Goal: Browse casually: Explore the website without a specific task or goal

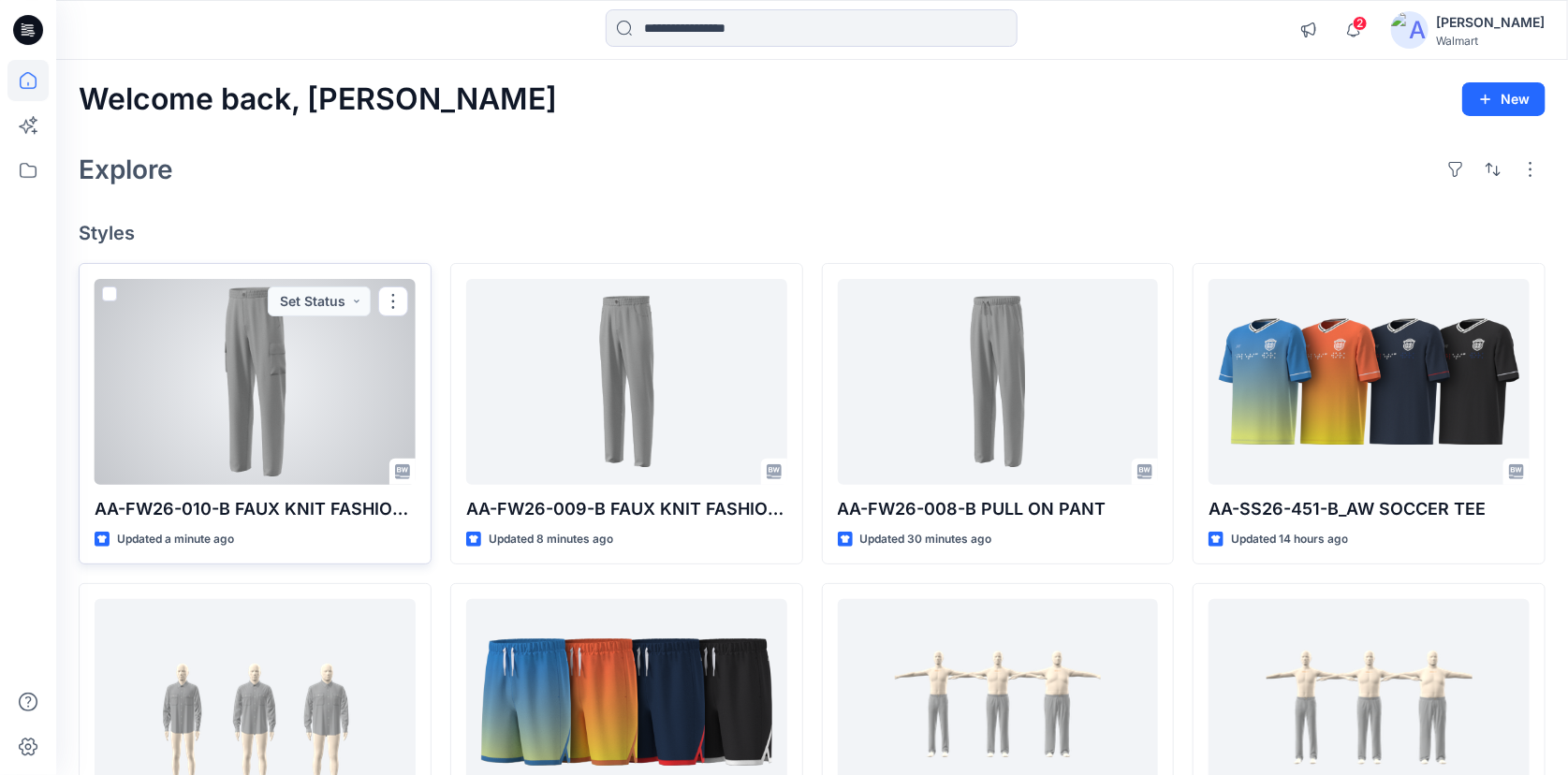
click at [242, 349] on div at bounding box center [255, 382] width 321 height 206
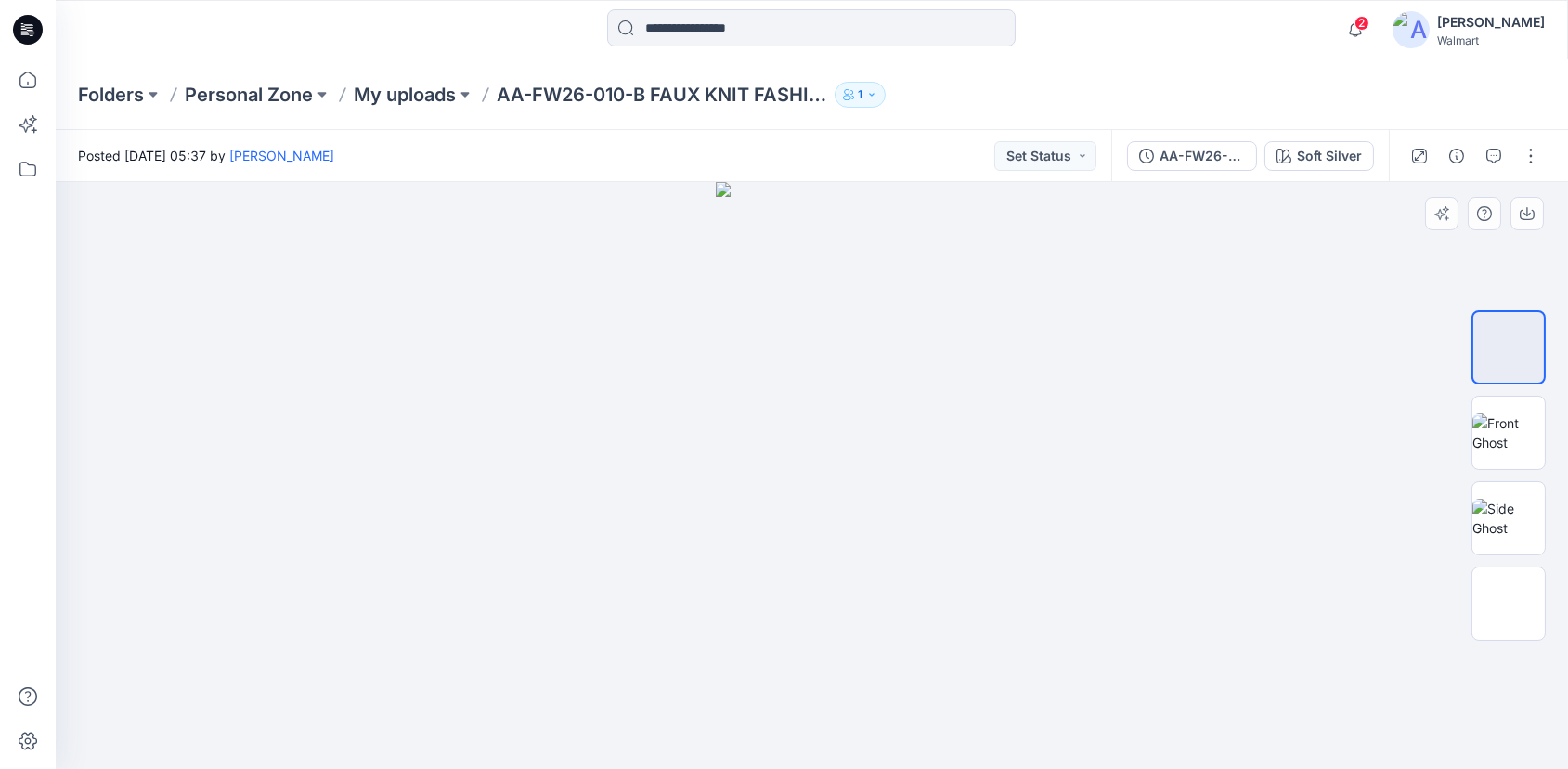
click at [862, 300] on img at bounding box center [812, 475] width 192 height 587
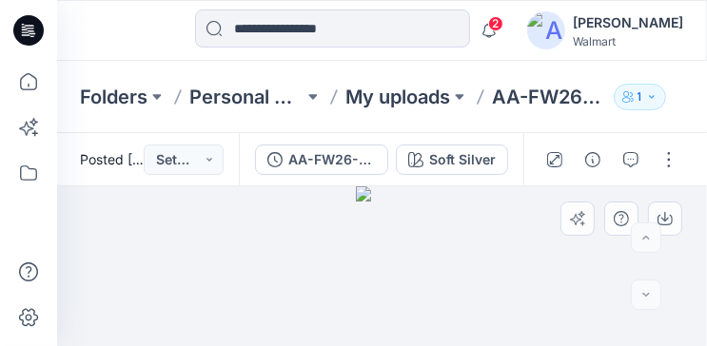
click at [453, 246] on div at bounding box center [382, 267] width 650 height 160
click at [456, 227] on div at bounding box center [382, 267] width 650 height 160
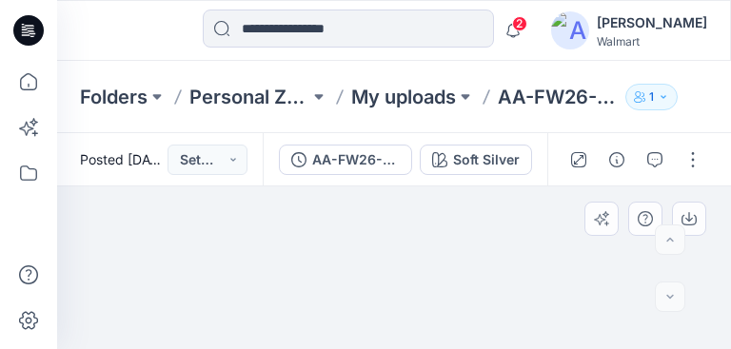
drag, startPoint x: 408, startPoint y: 224, endPoint x: 426, endPoint y: 268, distance: 48.2
click at [420, 304] on img at bounding box center [394, 213] width 161 height 273
drag, startPoint x: 420, startPoint y: 226, endPoint x: 430, endPoint y: 306, distance: 80.6
click at [426, 315] on img at bounding box center [394, 265] width 161 height 170
click at [668, 296] on div at bounding box center [670, 297] width 30 height 30
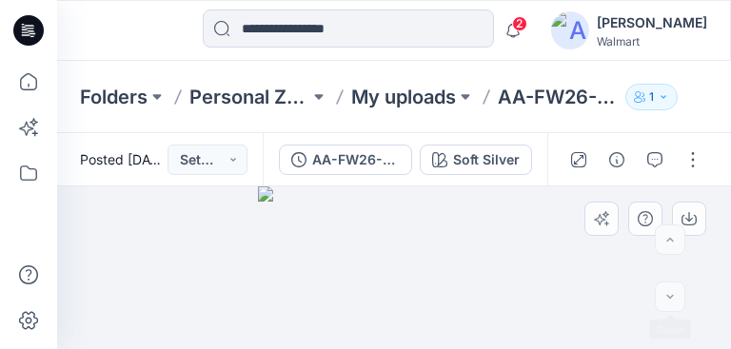
click at [668, 296] on div at bounding box center [670, 297] width 30 height 30
click at [670, 238] on div at bounding box center [670, 240] width 30 height 30
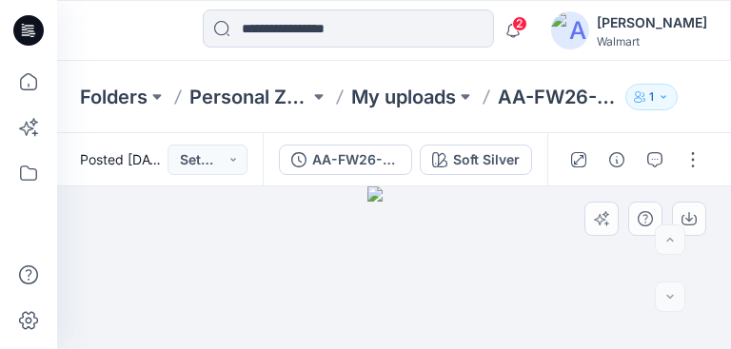
click at [431, 271] on div at bounding box center [394, 269] width 674 height 164
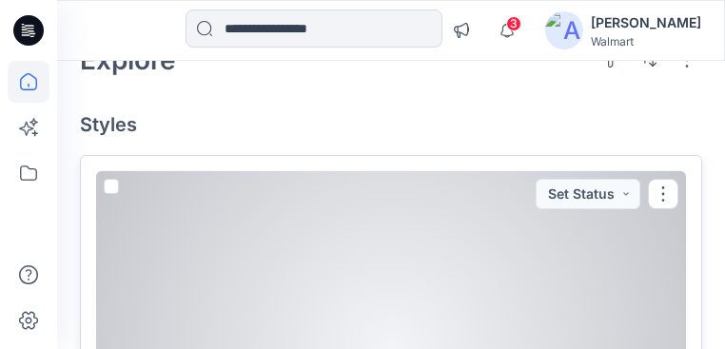
scroll to position [152, 0]
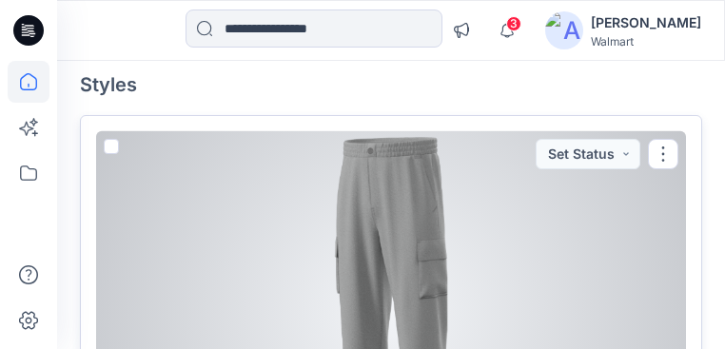
click at [398, 201] on div at bounding box center [391, 311] width 590 height 361
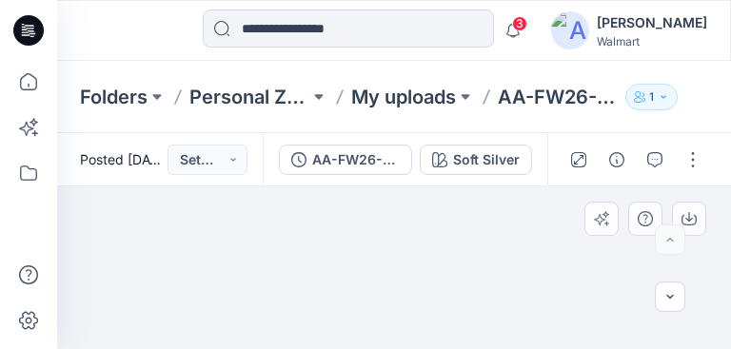
drag, startPoint x: 454, startPoint y: 225, endPoint x: 455, endPoint y: 298, distance: 73.3
click at [460, 310] on img at bounding box center [394, 105] width 272 height 490
drag, startPoint x: 409, startPoint y: 229, endPoint x: 450, endPoint y: 280, distance: 65.0
click at [463, 320] on img at bounding box center [394, 181] width 272 height 337
drag, startPoint x: 421, startPoint y: 249, endPoint x: 472, endPoint y: 325, distance: 91.1
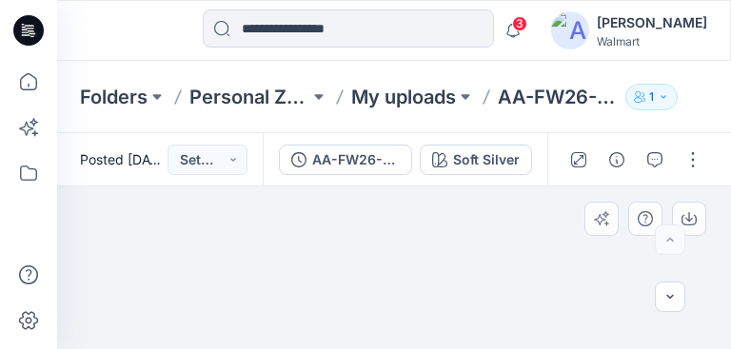
click at [472, 325] on img at bounding box center [394, 193] width 272 height 314
drag, startPoint x: 413, startPoint y: 236, endPoint x: 462, endPoint y: 306, distance: 85.5
click at [464, 311] on img at bounding box center [394, 243] width 272 height 213
drag, startPoint x: 419, startPoint y: 240, endPoint x: 430, endPoint y: 262, distance: 24.7
click at [430, 262] on img at bounding box center [394, 269] width 272 height 164
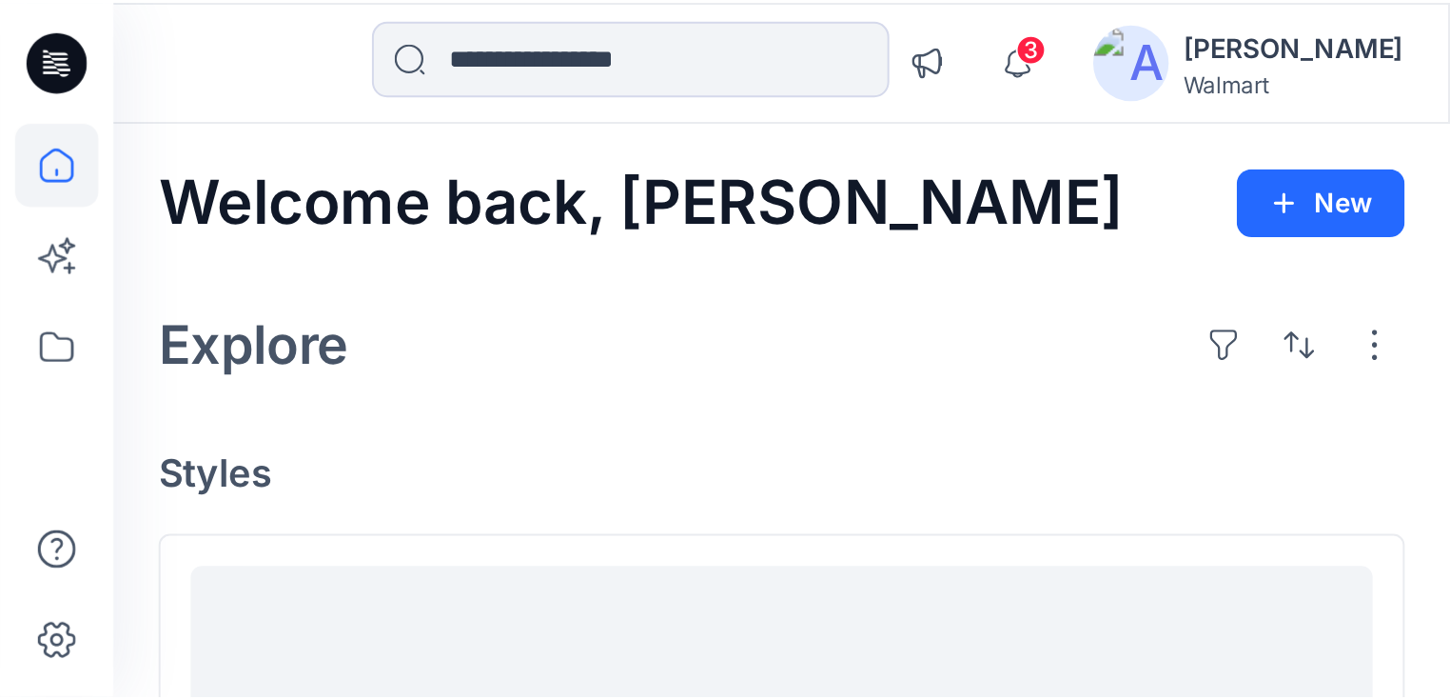
scroll to position [152, 0]
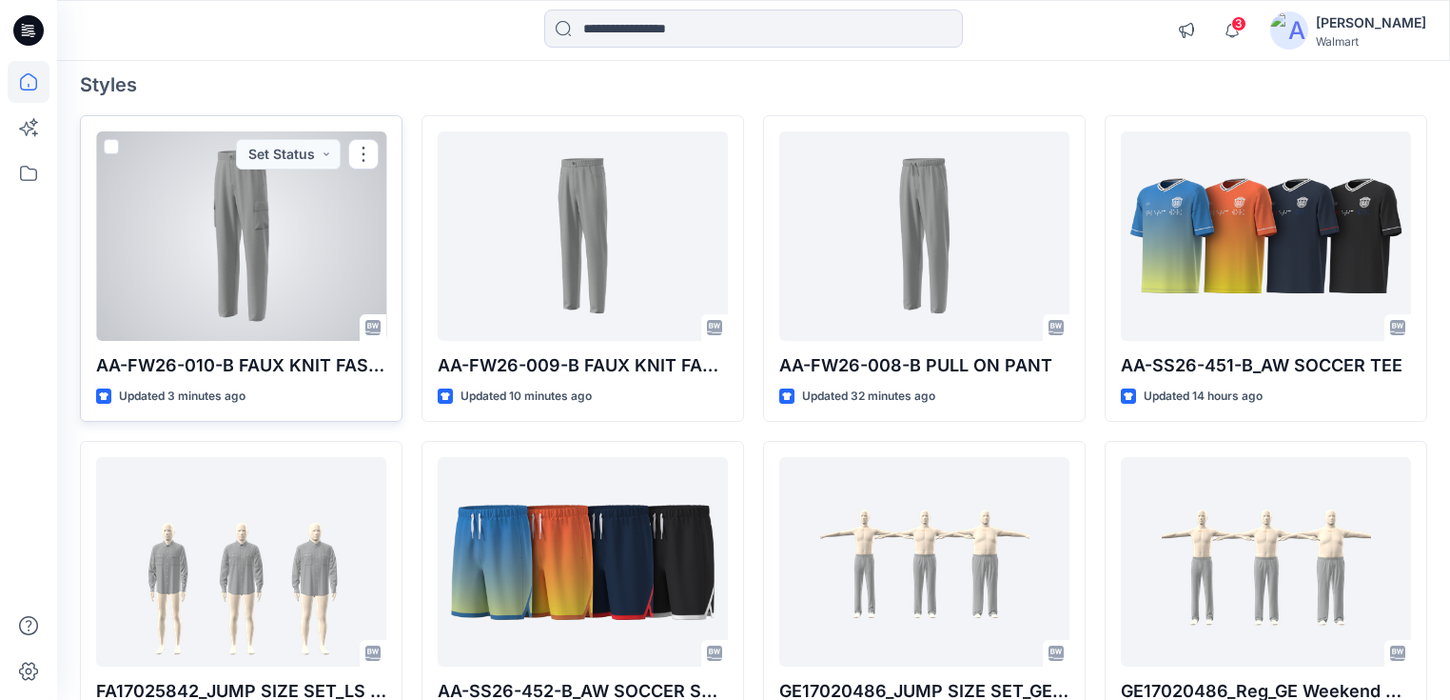
click at [241, 221] on div at bounding box center [241, 235] width 290 height 209
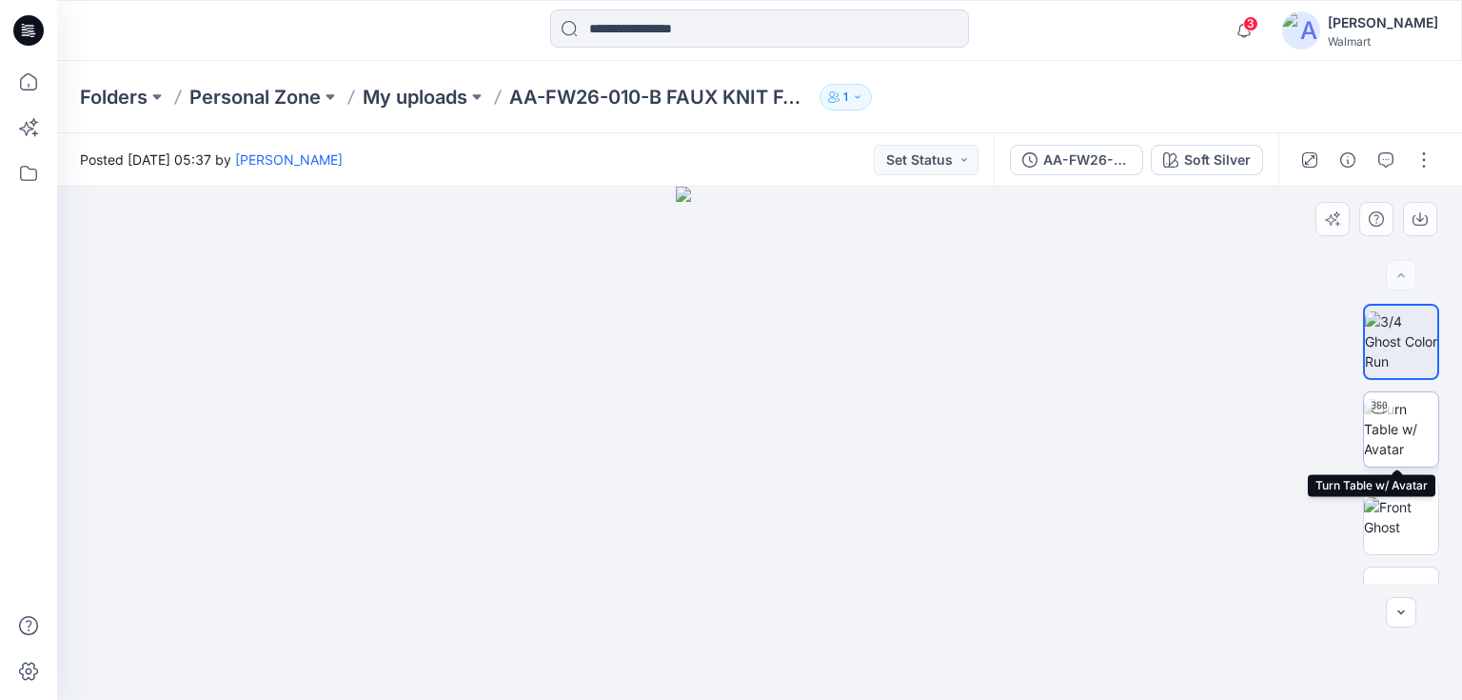
click at [1404, 426] on img at bounding box center [1401, 429] width 74 height 60
